Goal: Task Accomplishment & Management: Complete application form

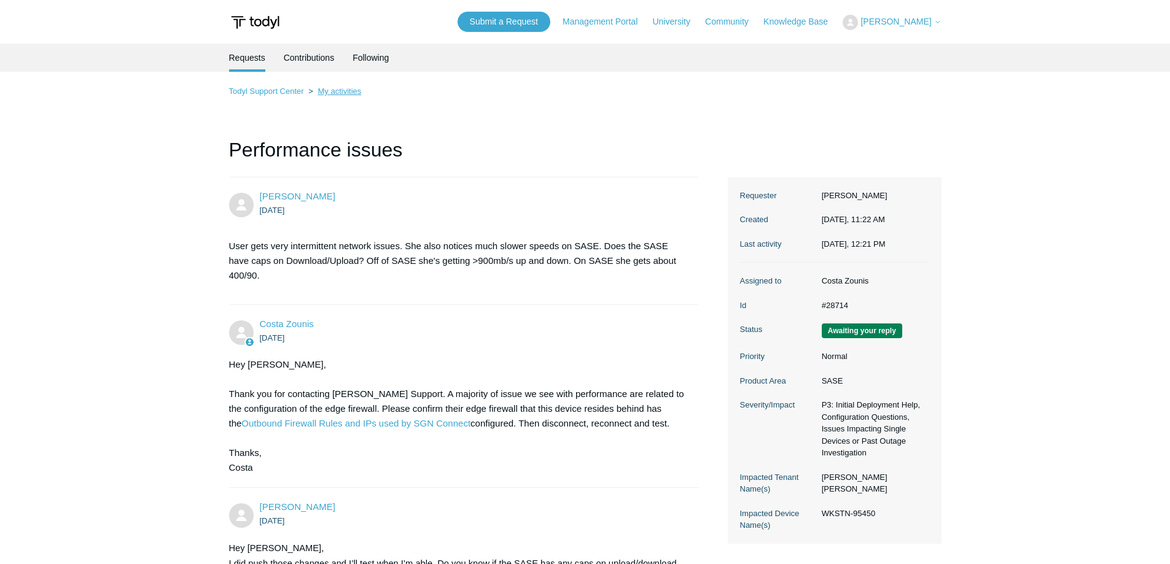
click at [349, 93] on link "My activities" at bounding box center [339, 91] width 44 height 9
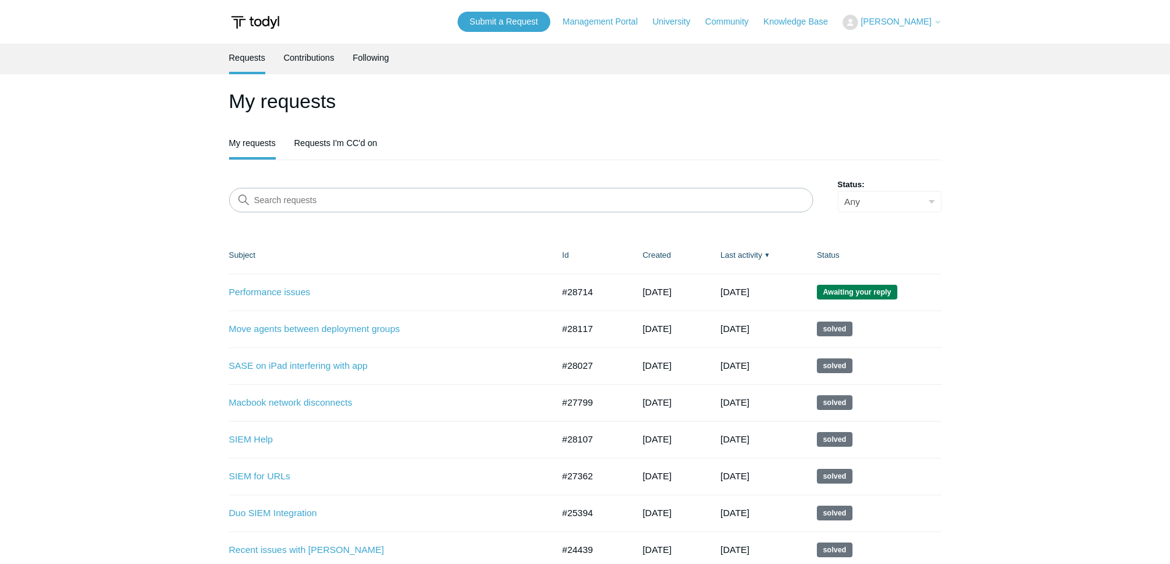
click at [508, 246] on th "Subject" at bounding box center [389, 255] width 321 height 37
click at [271, 291] on link "Performance issues" at bounding box center [382, 293] width 306 height 14
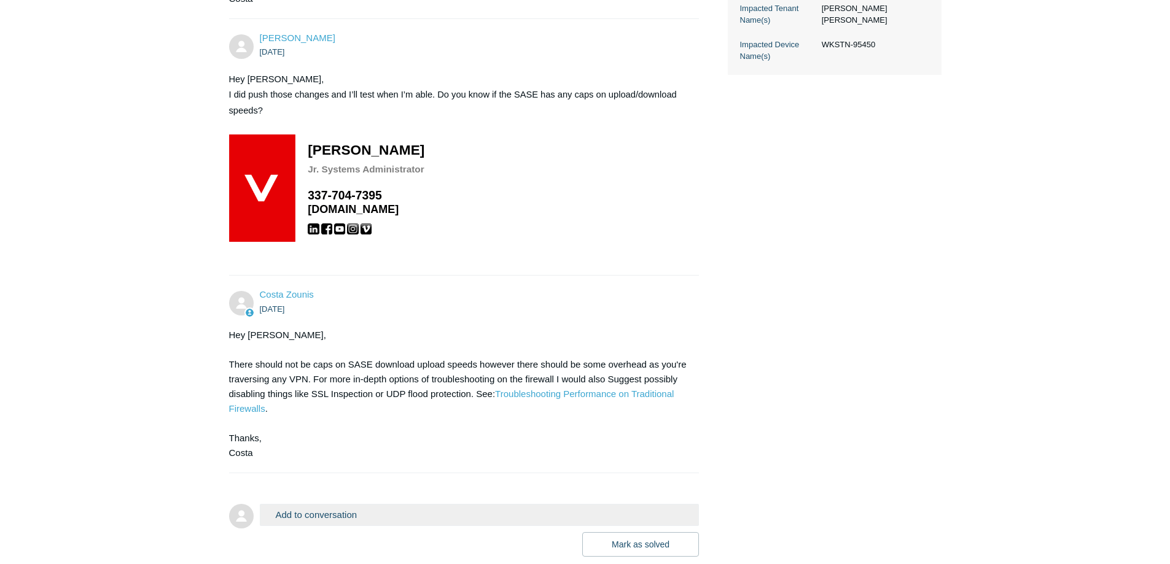
scroll to position [486, 0]
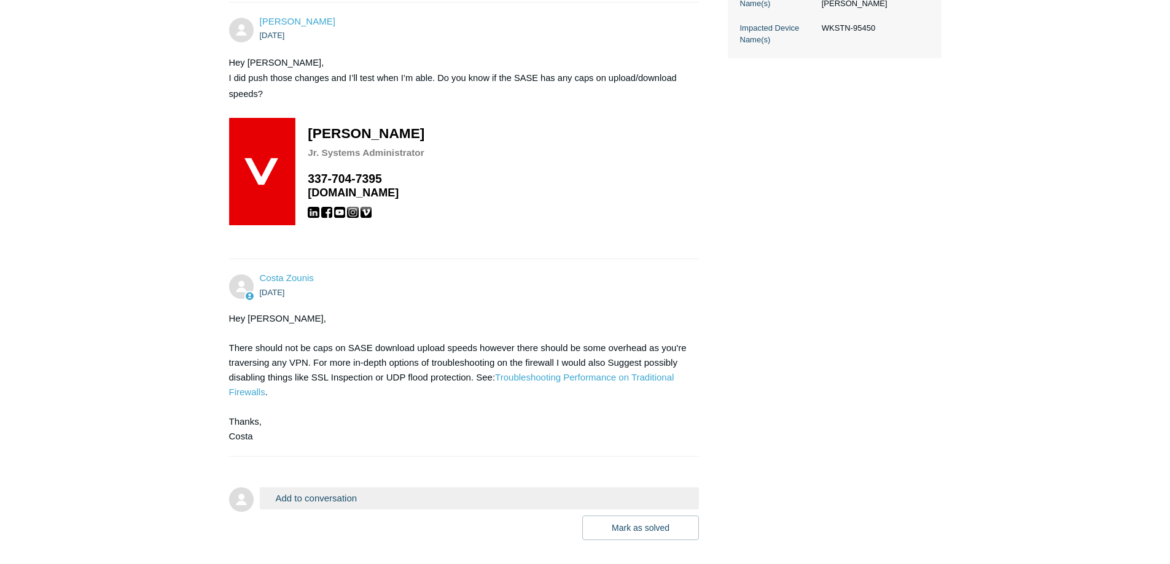
click at [410, 502] on button "Add to conversation" at bounding box center [480, 498] width 440 height 21
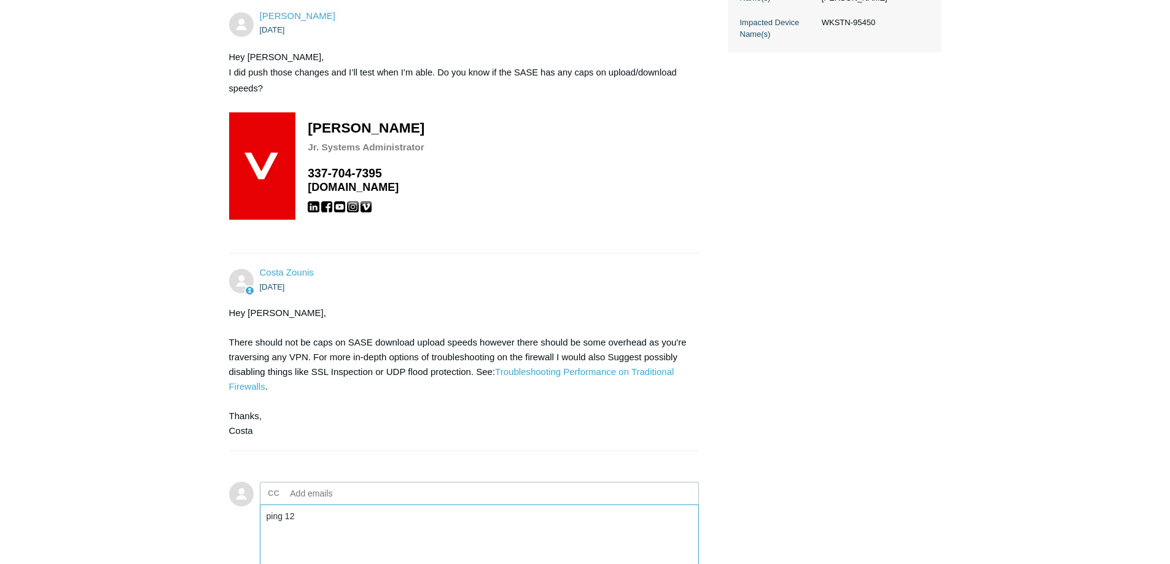
click at [372, 529] on textarea "ping 12" at bounding box center [480, 546] width 440 height 83
type textarea "Hey"
click at [516, 469] on form "Add to conversation CC Add emails Drag files here or click to add a file Mark a…" at bounding box center [464, 566] width 470 height 205
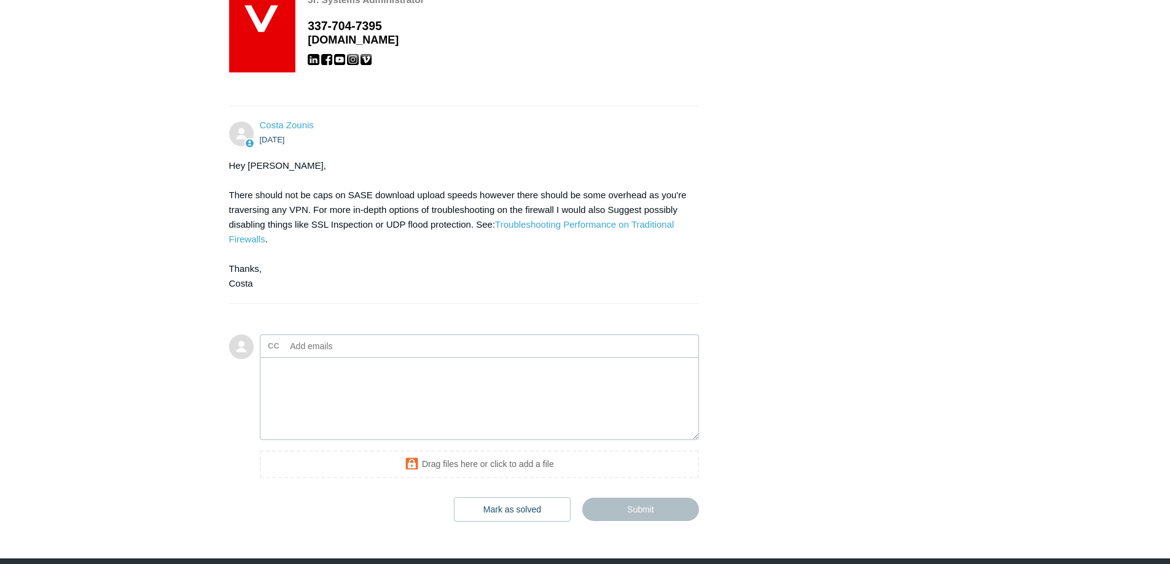
scroll to position [620, 0]
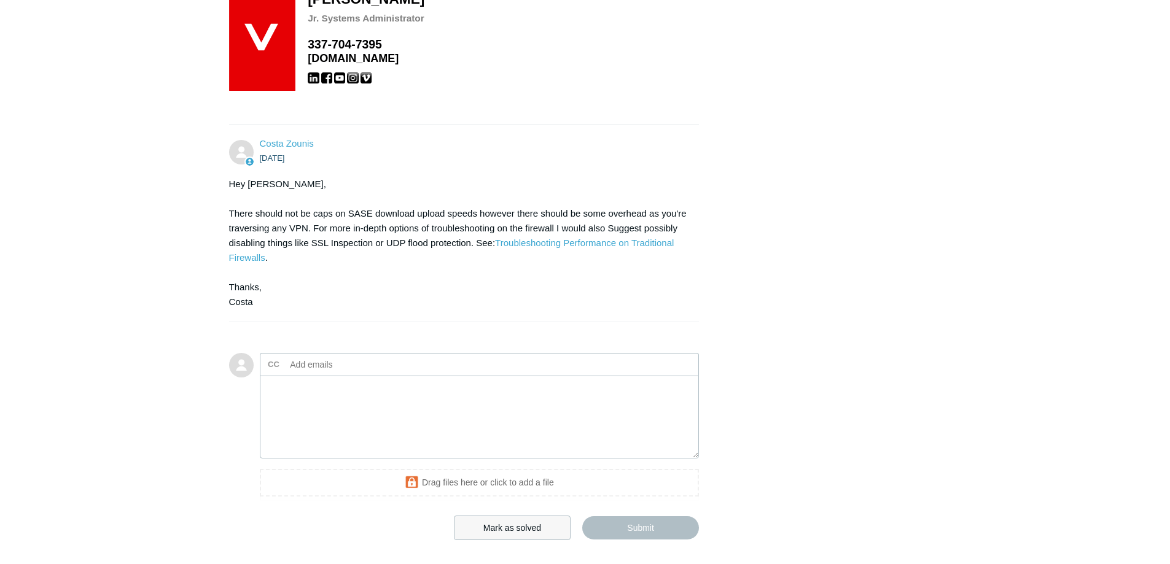
click at [522, 526] on button "Mark as solved" at bounding box center [512, 528] width 117 height 25
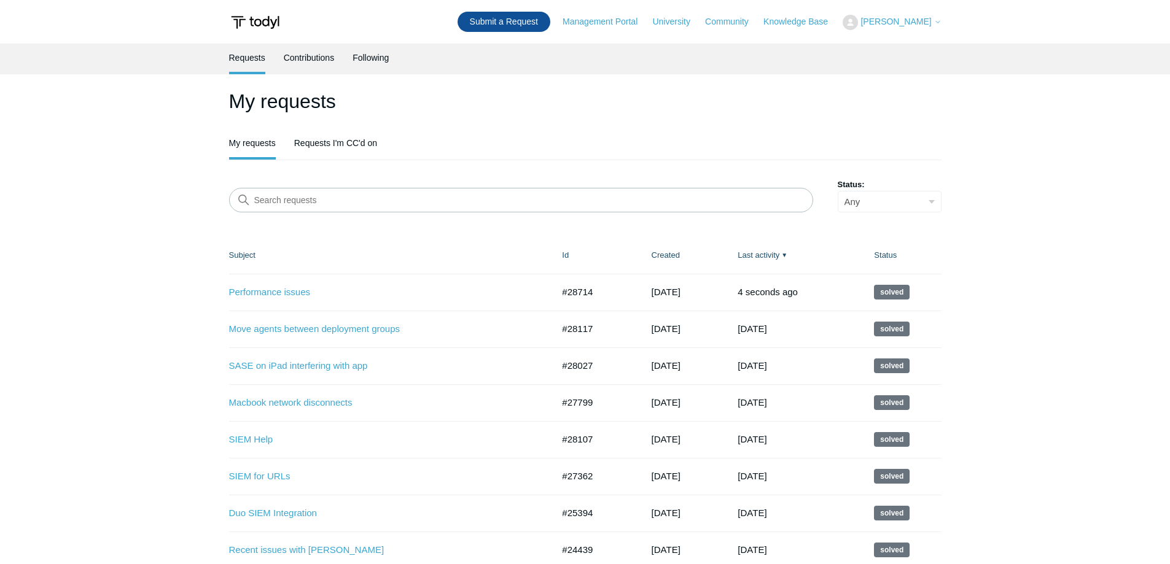
click at [534, 21] on link "Submit a Request" at bounding box center [503, 22] width 93 height 20
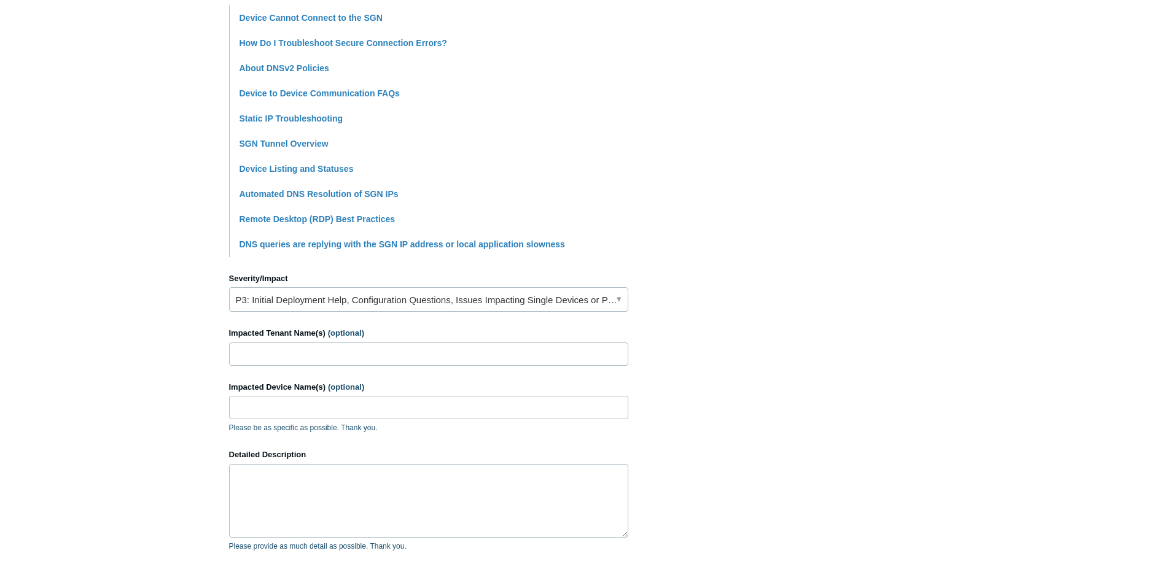
scroll to position [307, 0]
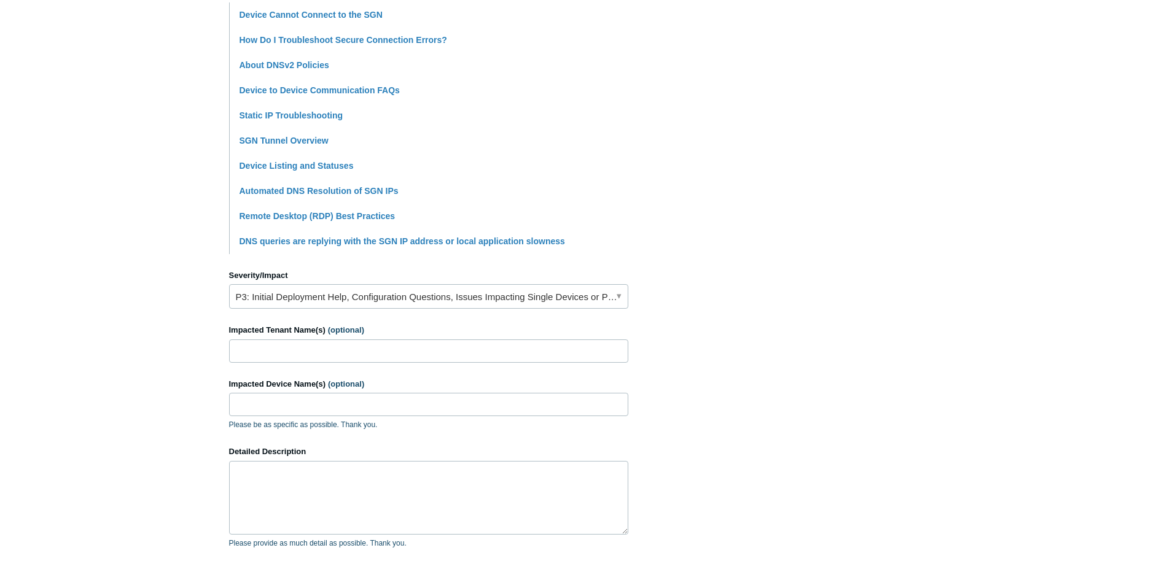
type input "Cannot reach a device over SGN IP"
click at [432, 354] on input "Impacted Tenant Name(s) (optional)" at bounding box center [428, 351] width 399 height 23
type input "Royal Engineering"
type input "RE-T3ARAC00A328"
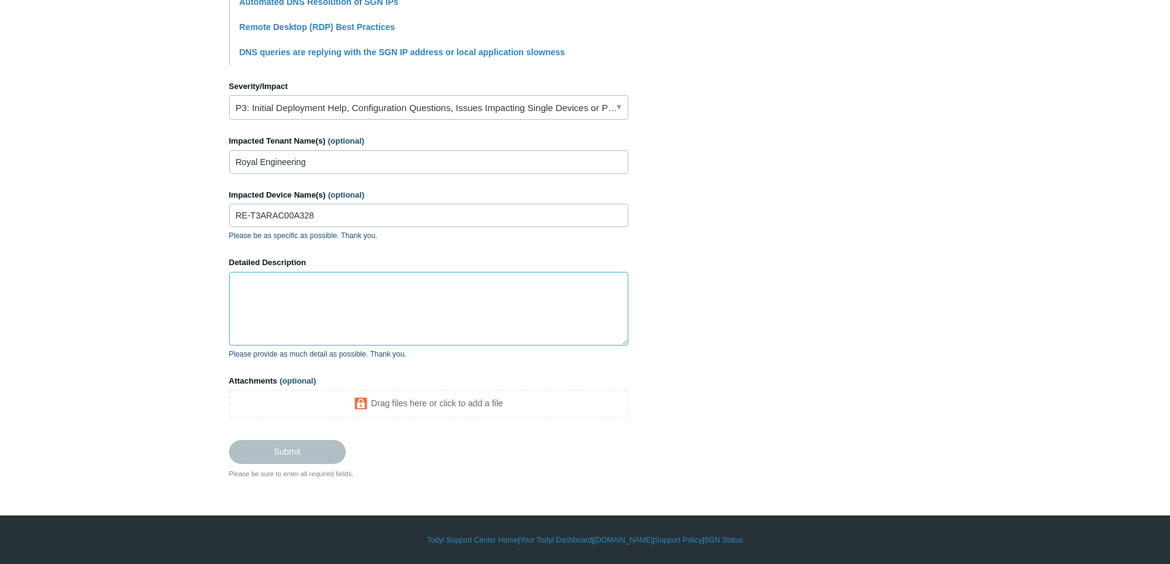
click at [392, 302] on textarea "Detailed Description" at bounding box center [428, 309] width 399 height 74
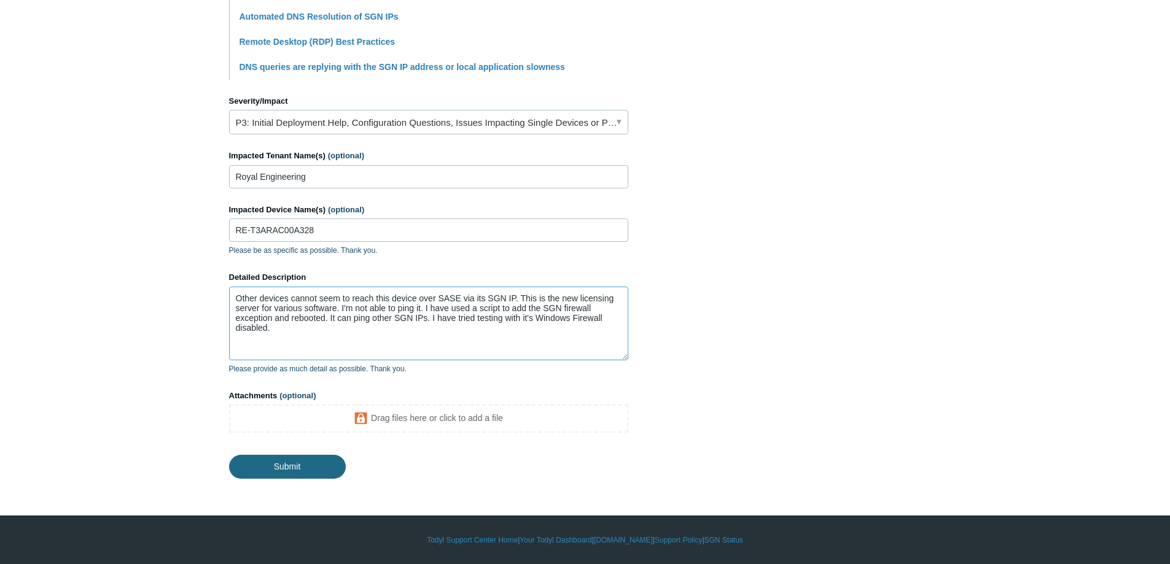
type textarea "Other devices cannot seem to reach this device over SASE via its SGN IP. This i…"
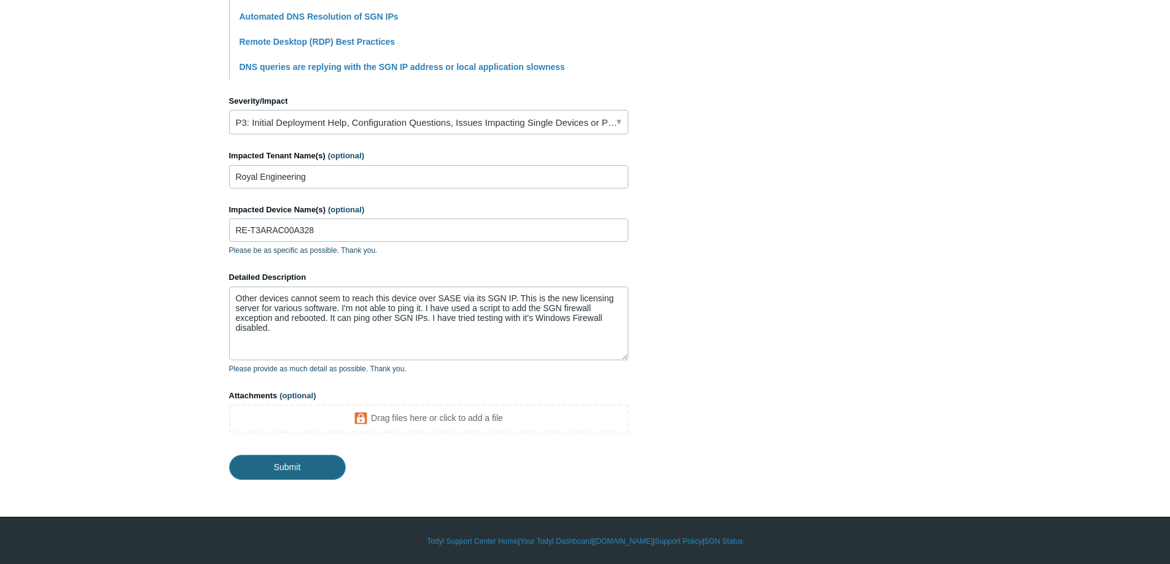
click at [268, 457] on input "Submit" at bounding box center [287, 467] width 117 height 25
